Goal: Task Accomplishment & Management: Complete application form

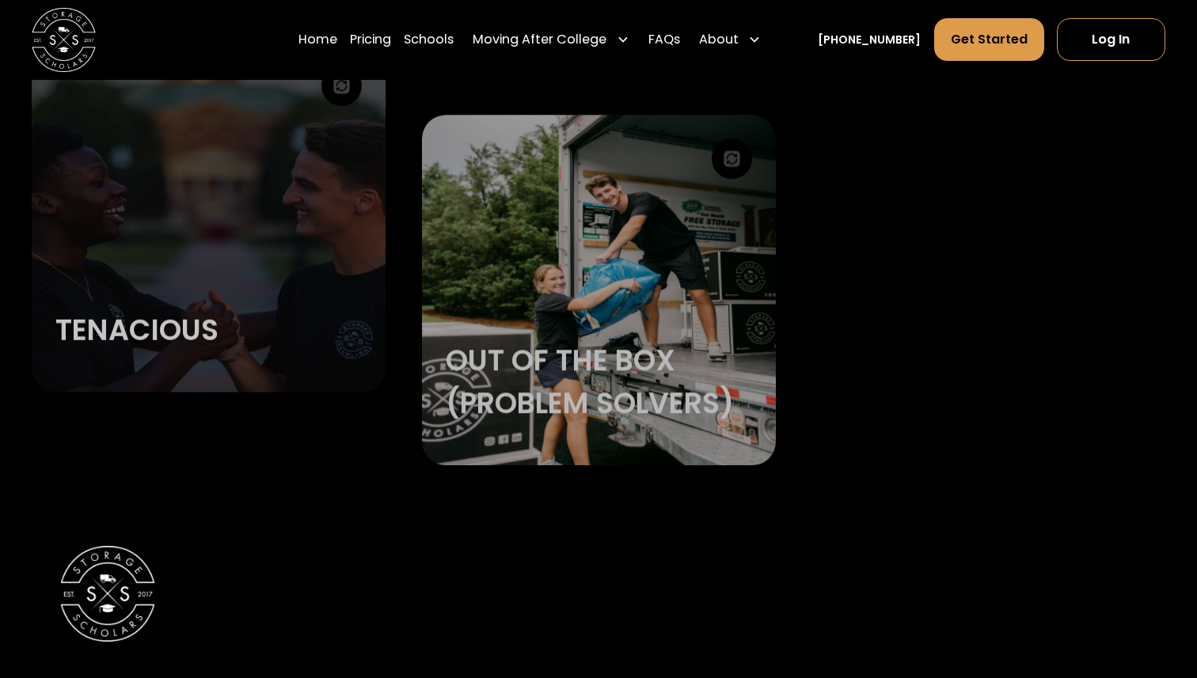
scroll to position [3535, 0]
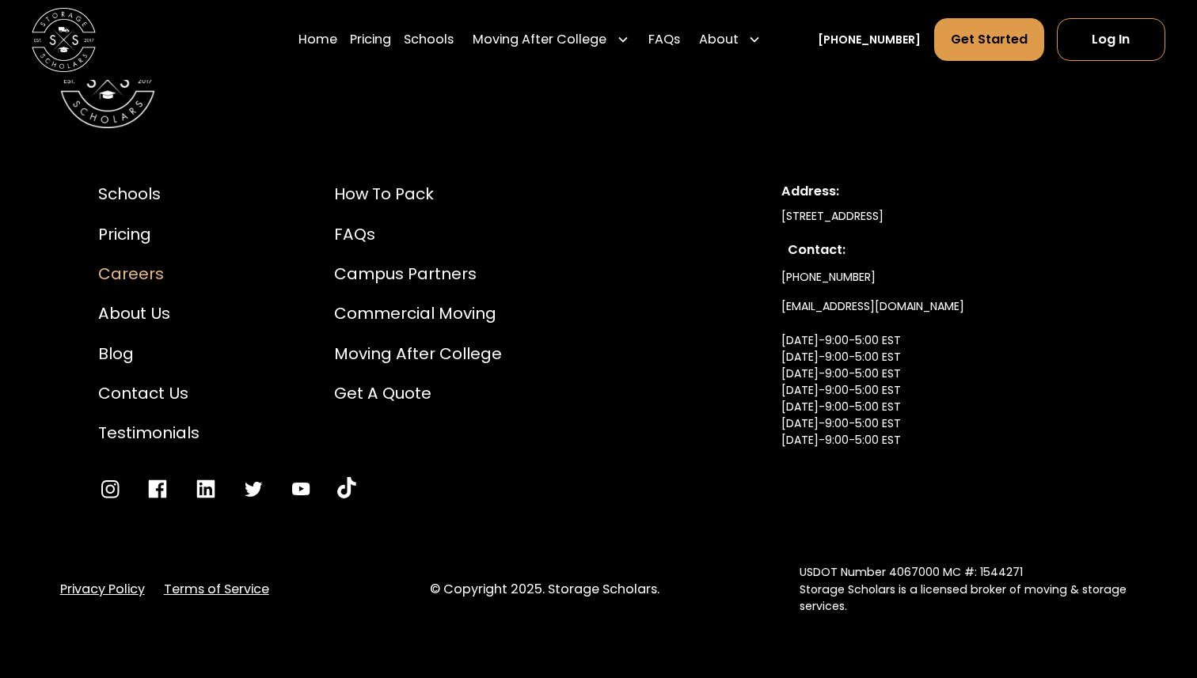
click at [138, 267] on div "Careers" at bounding box center [148, 274] width 101 height 24
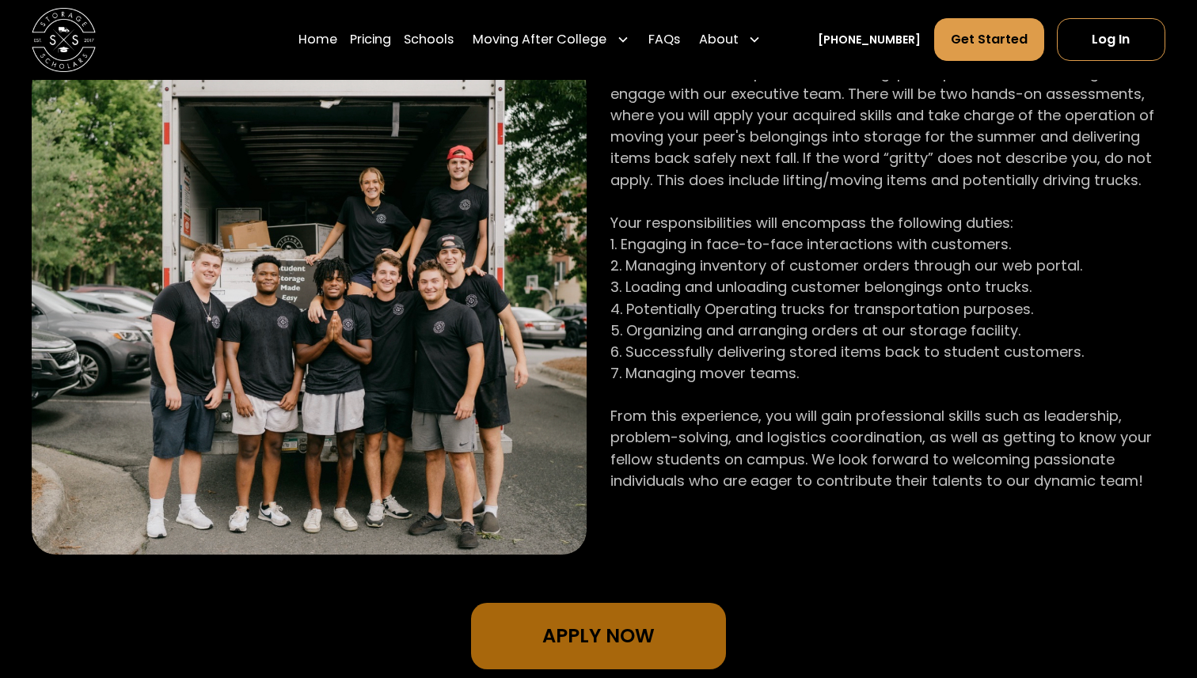
scroll to position [1046, 0]
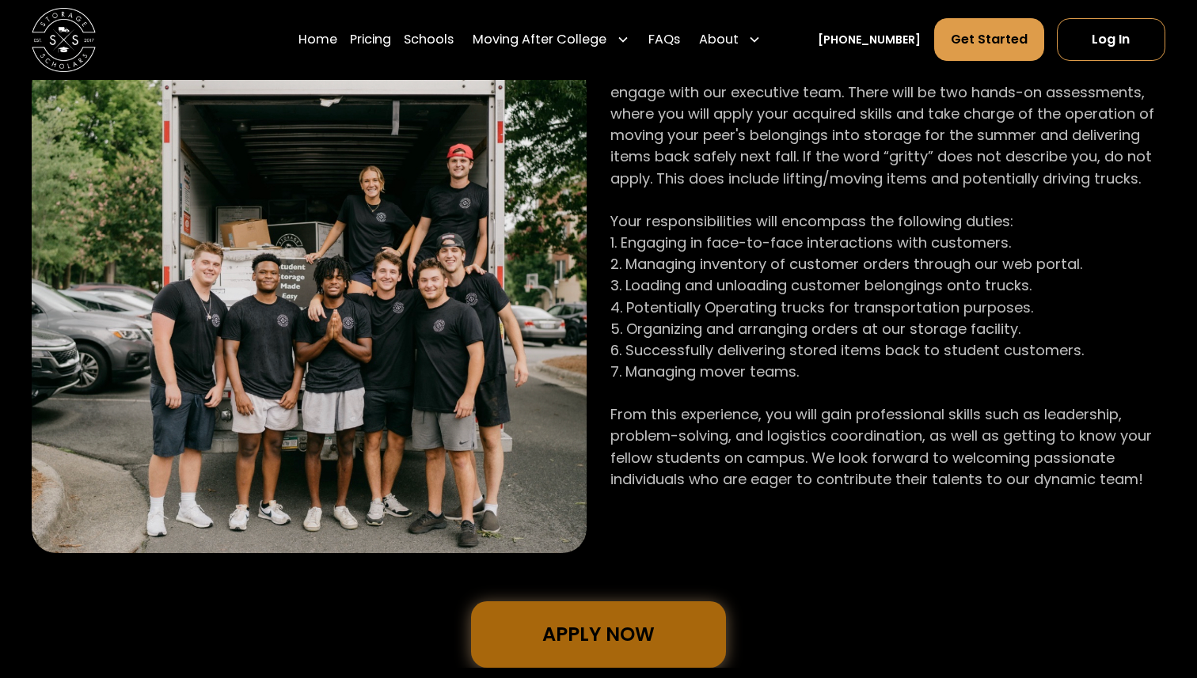
click at [610, 628] on link "Apply Now" at bounding box center [598, 634] width 255 height 67
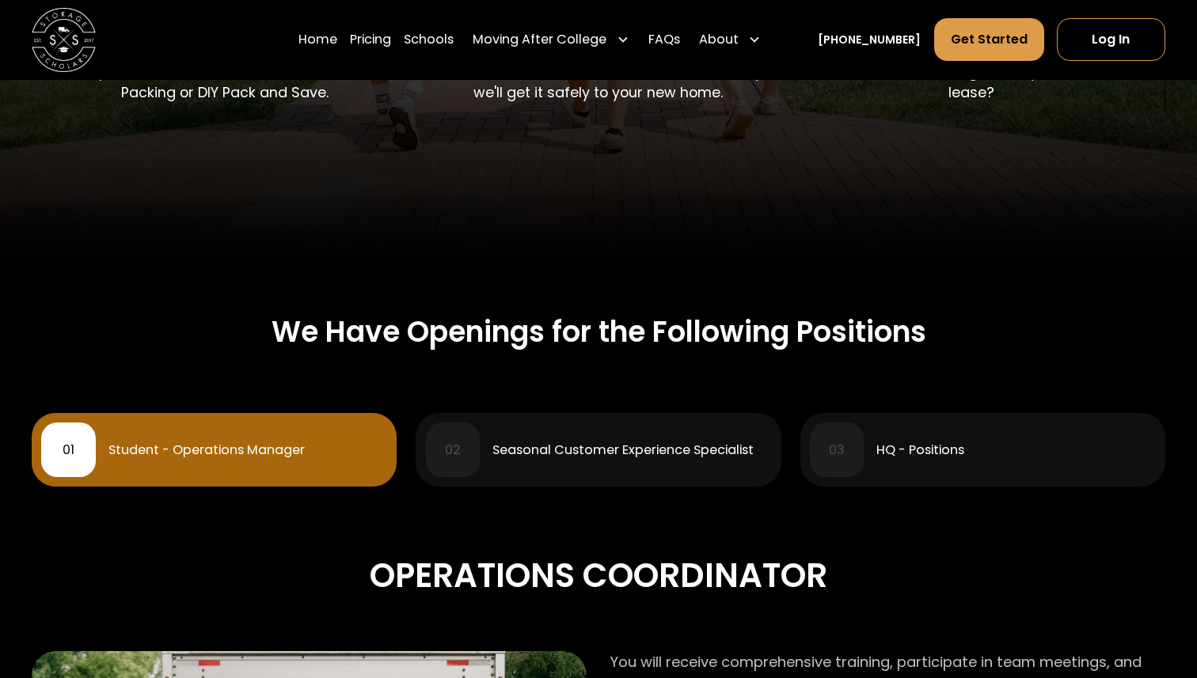
scroll to position [398, 0]
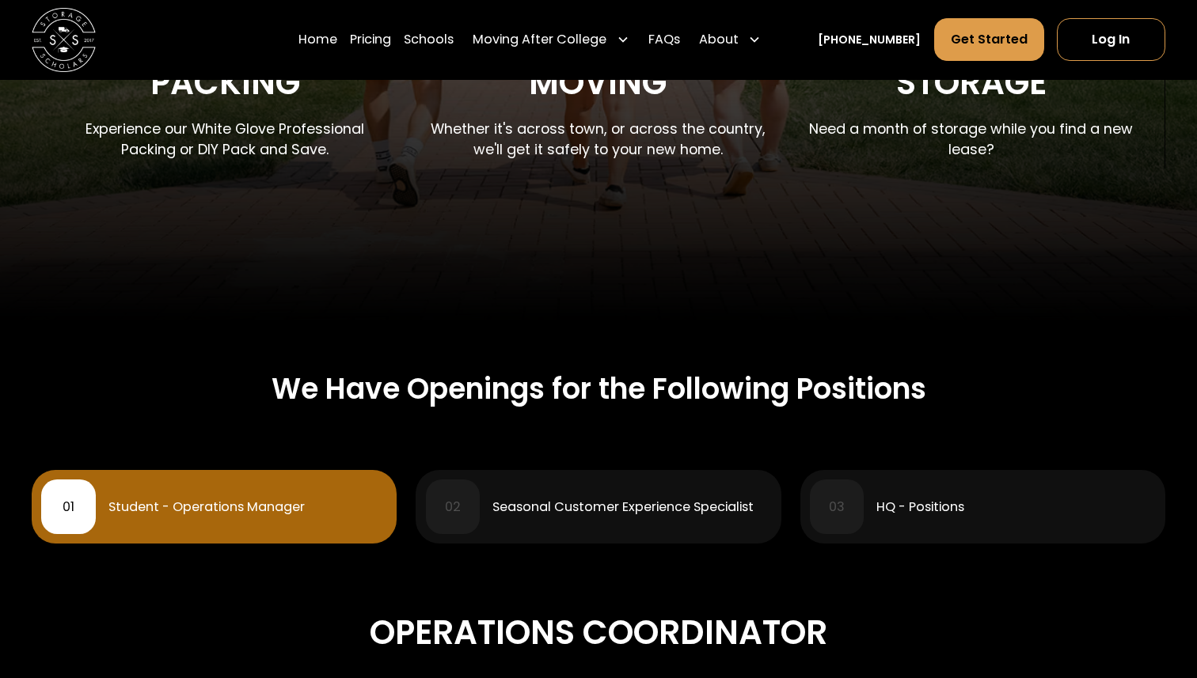
click at [935, 501] on div "HQ - Positions" at bounding box center [920, 507] width 88 height 13
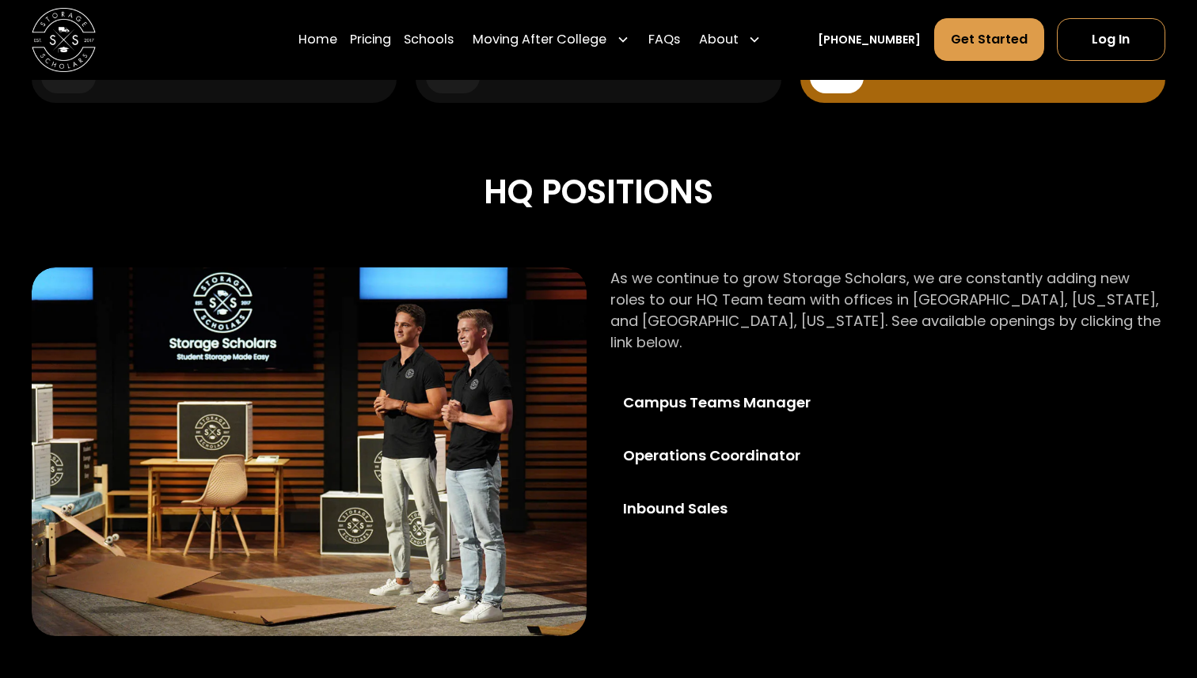
scroll to position [841, 0]
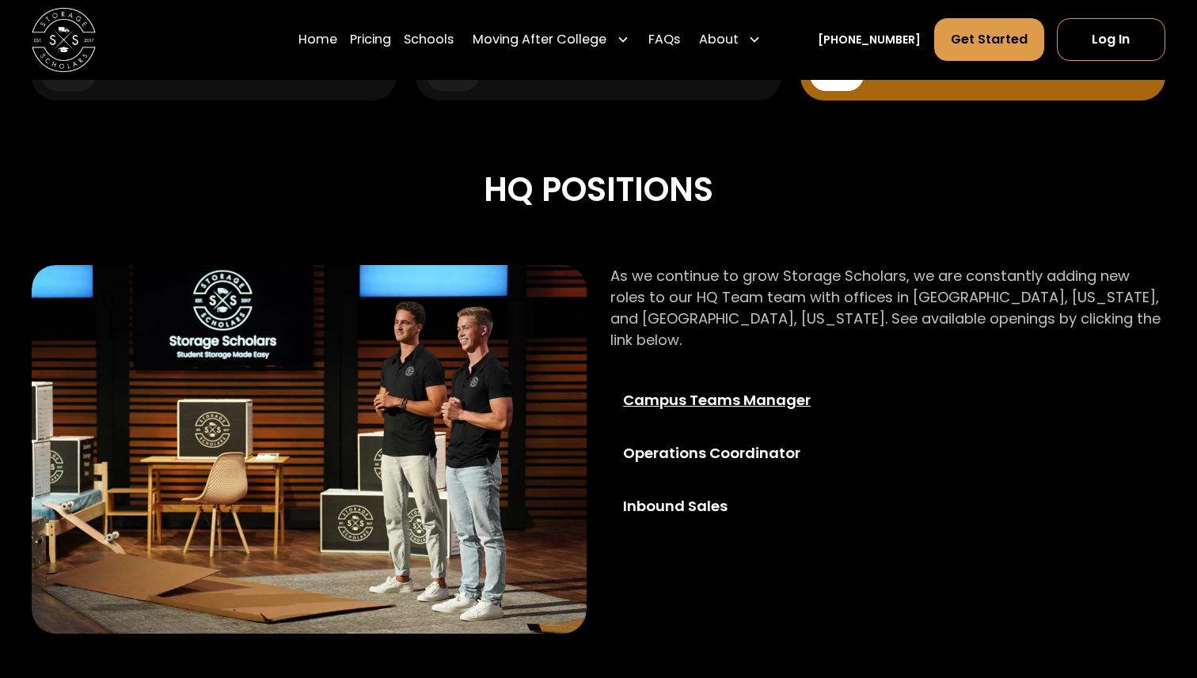
click at [711, 389] on div "Campus Teams Manager" at bounding box center [737, 399] width 229 height 21
